Goal: Find contact information: Find contact information

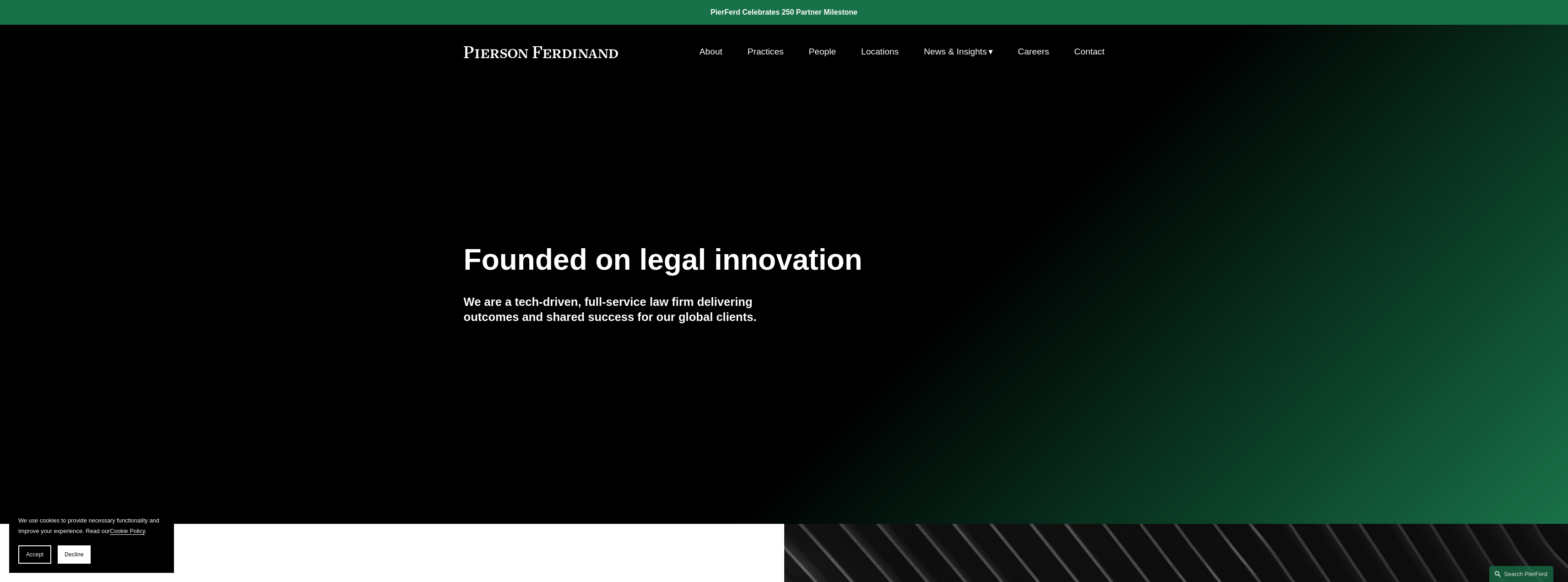
click at [826, 52] on link "People" at bounding box center [822, 52] width 27 height 18
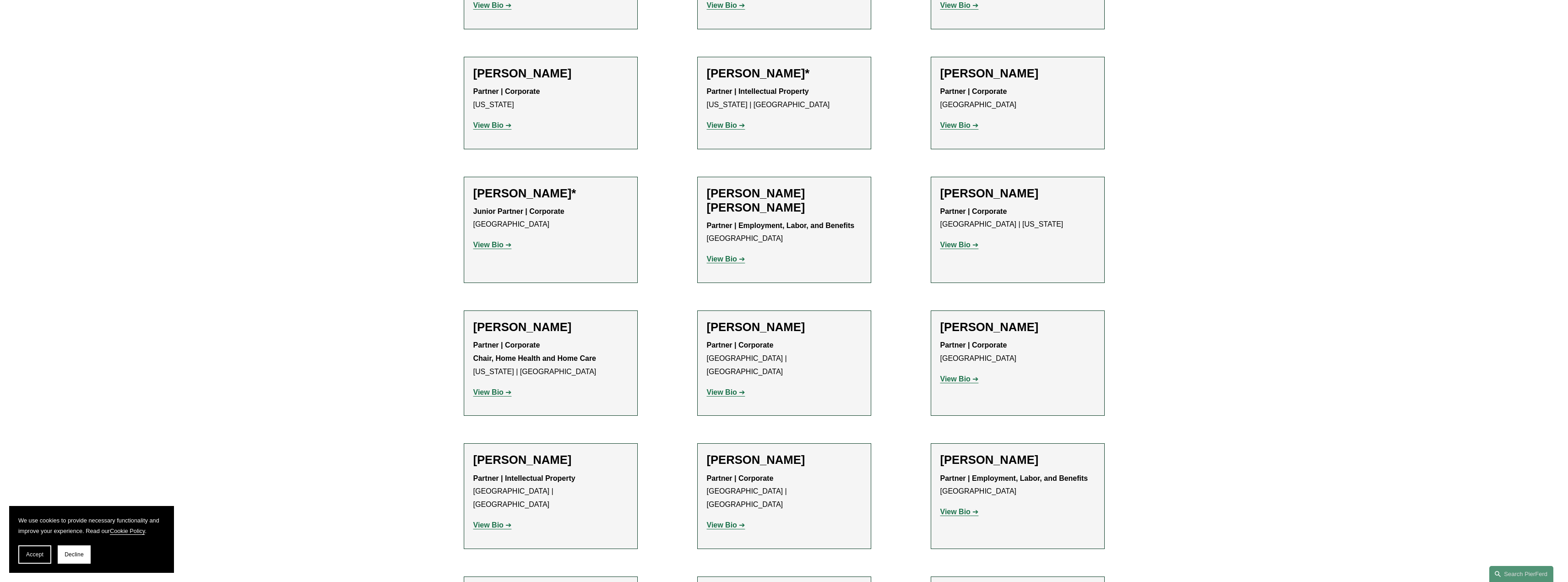
scroll to position [595, 0]
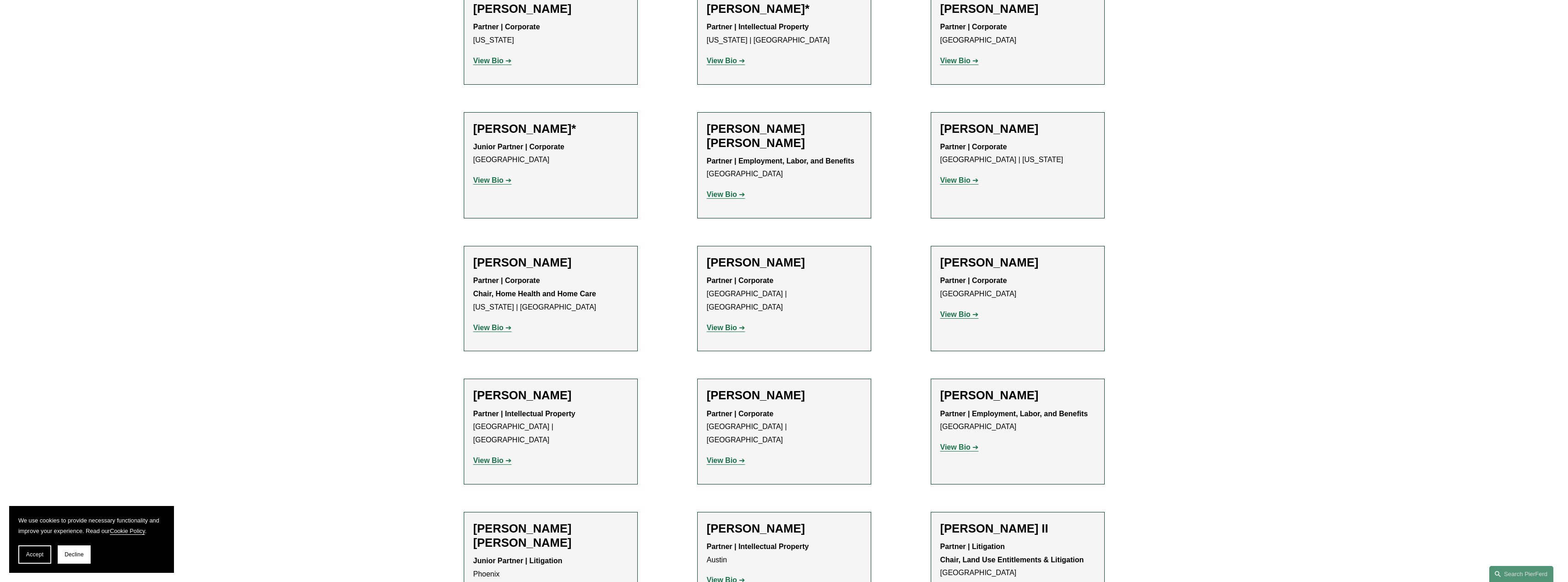
click at [720, 324] on strong "View Bio" at bounding box center [722, 328] width 30 height 8
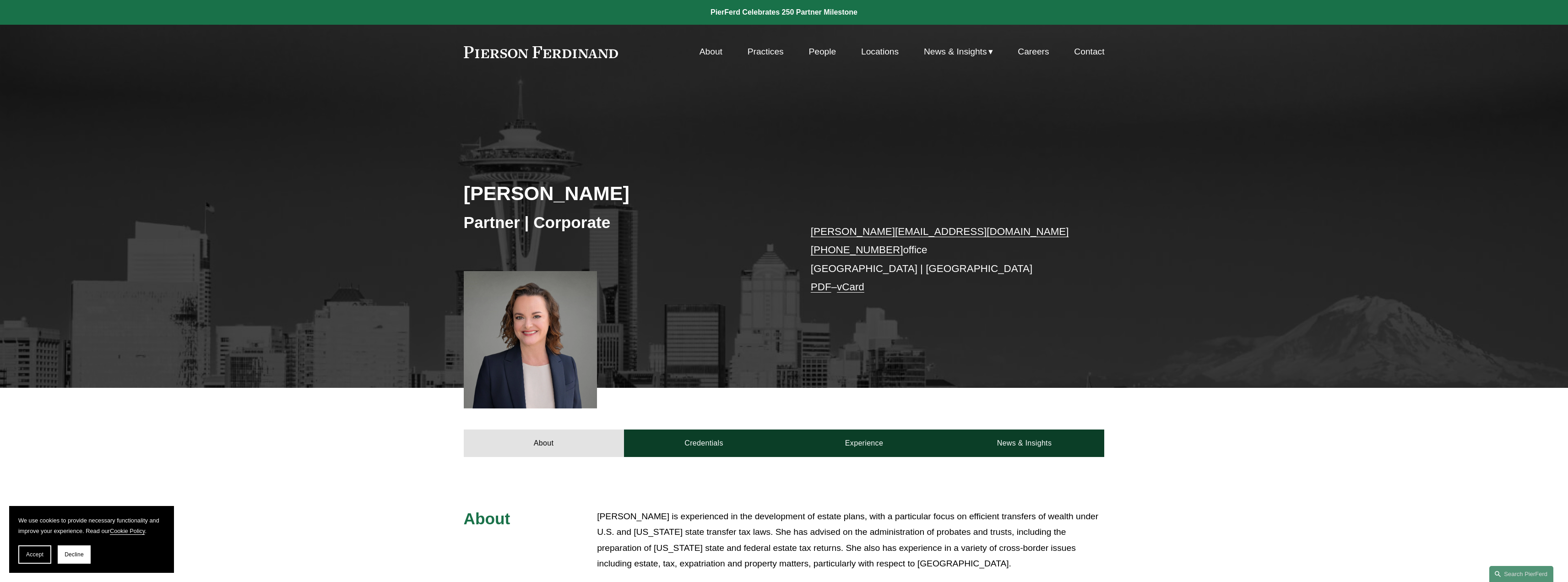
click at [850, 232] on link "kristina.ash@pierferd.com" at bounding box center [940, 231] width 258 height 12
click at [880, 49] on link "Locations" at bounding box center [880, 52] width 38 height 18
